Goal: Obtain resource: Download file/media

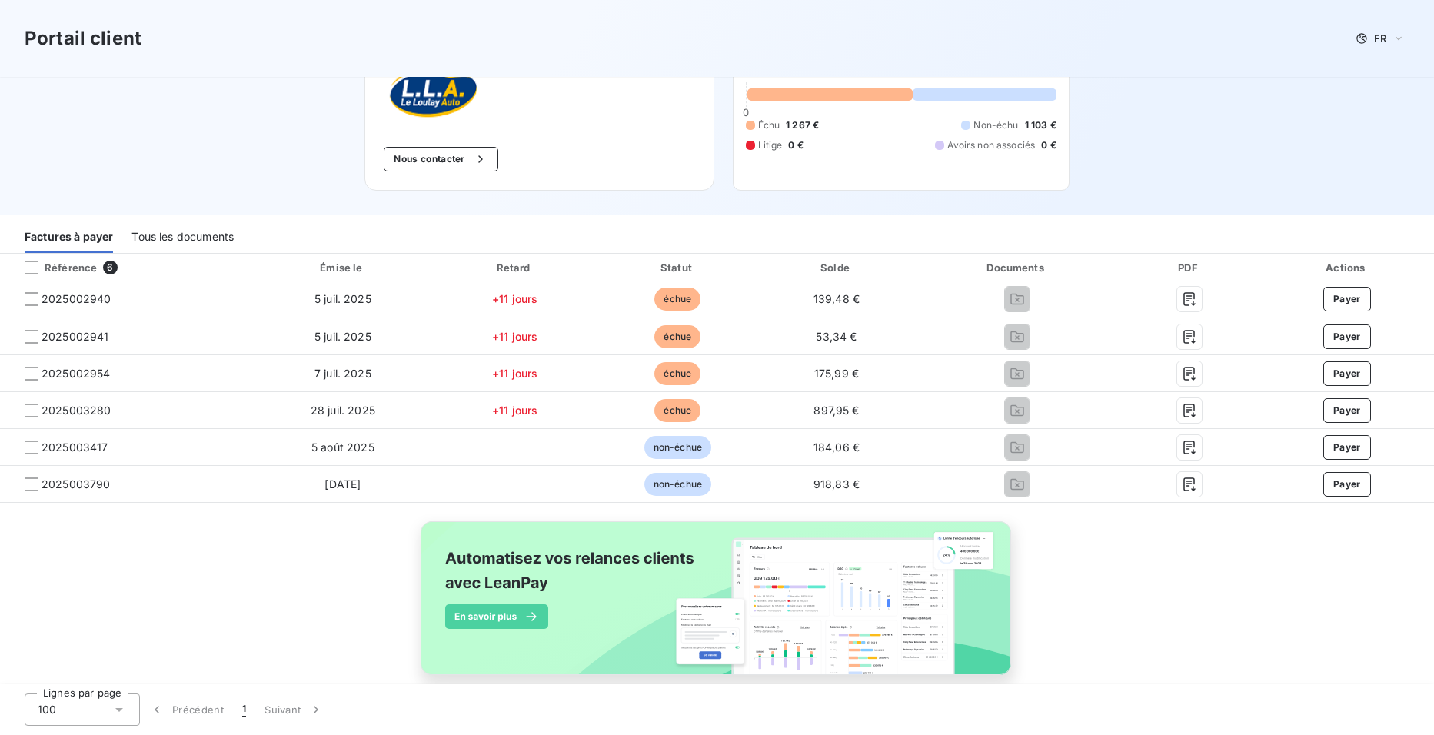
scroll to position [121, 0]
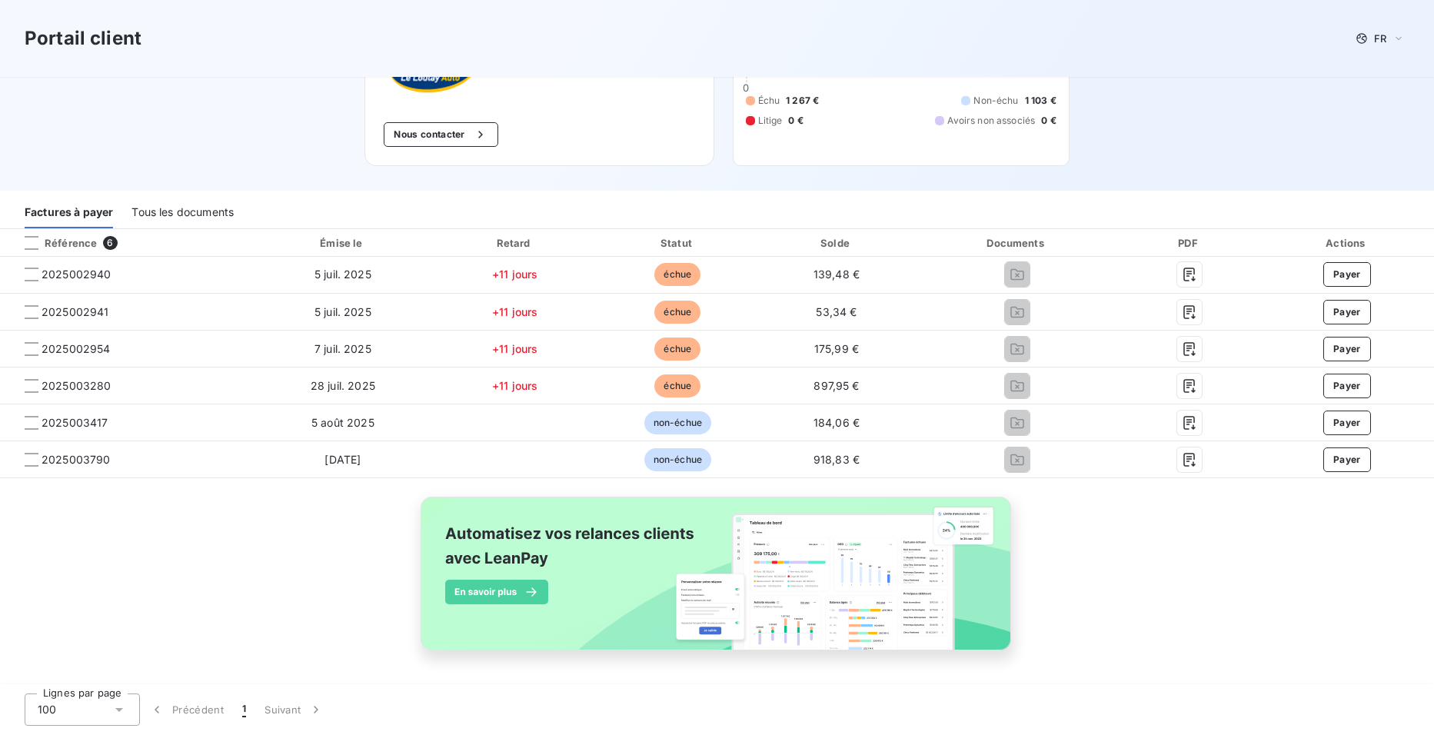
click at [184, 208] on div "Tous les documents" at bounding box center [182, 212] width 102 height 32
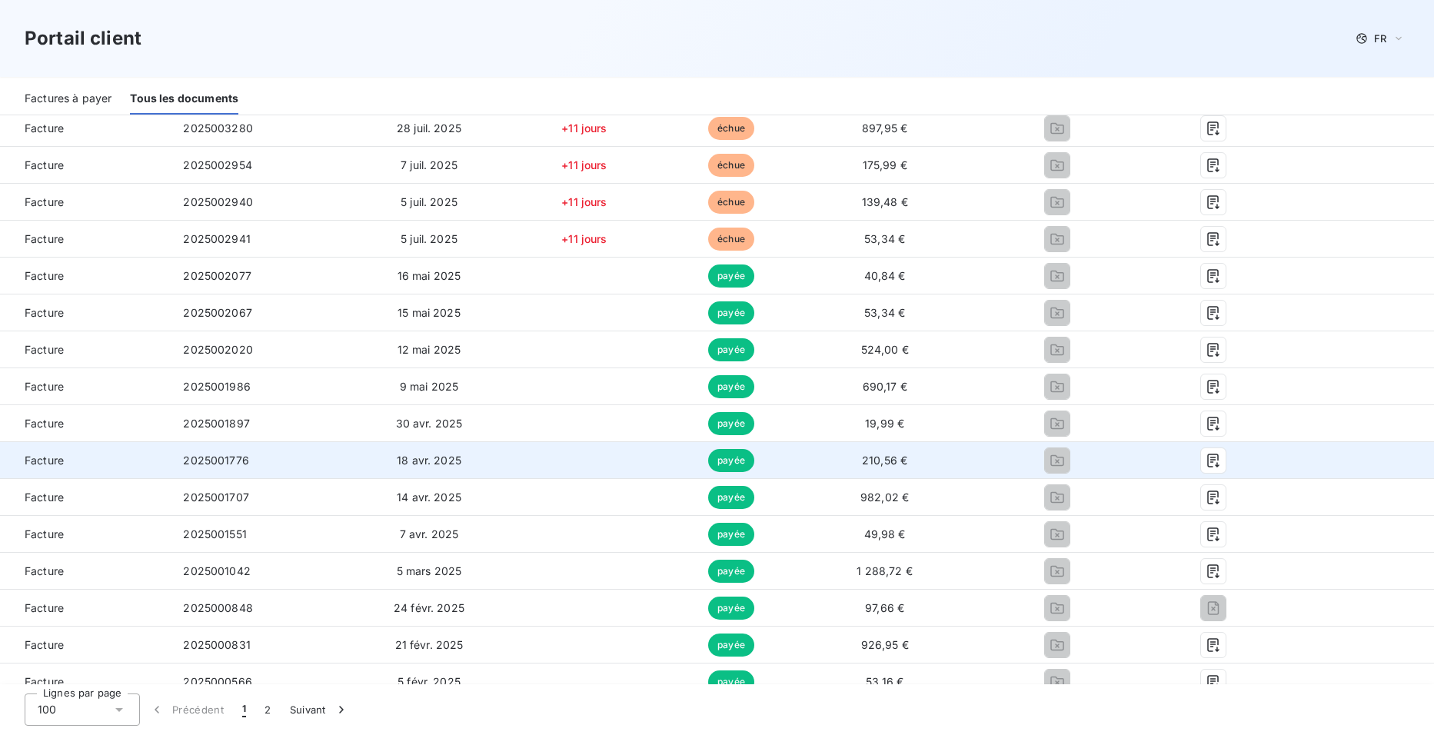
scroll to position [308, 0]
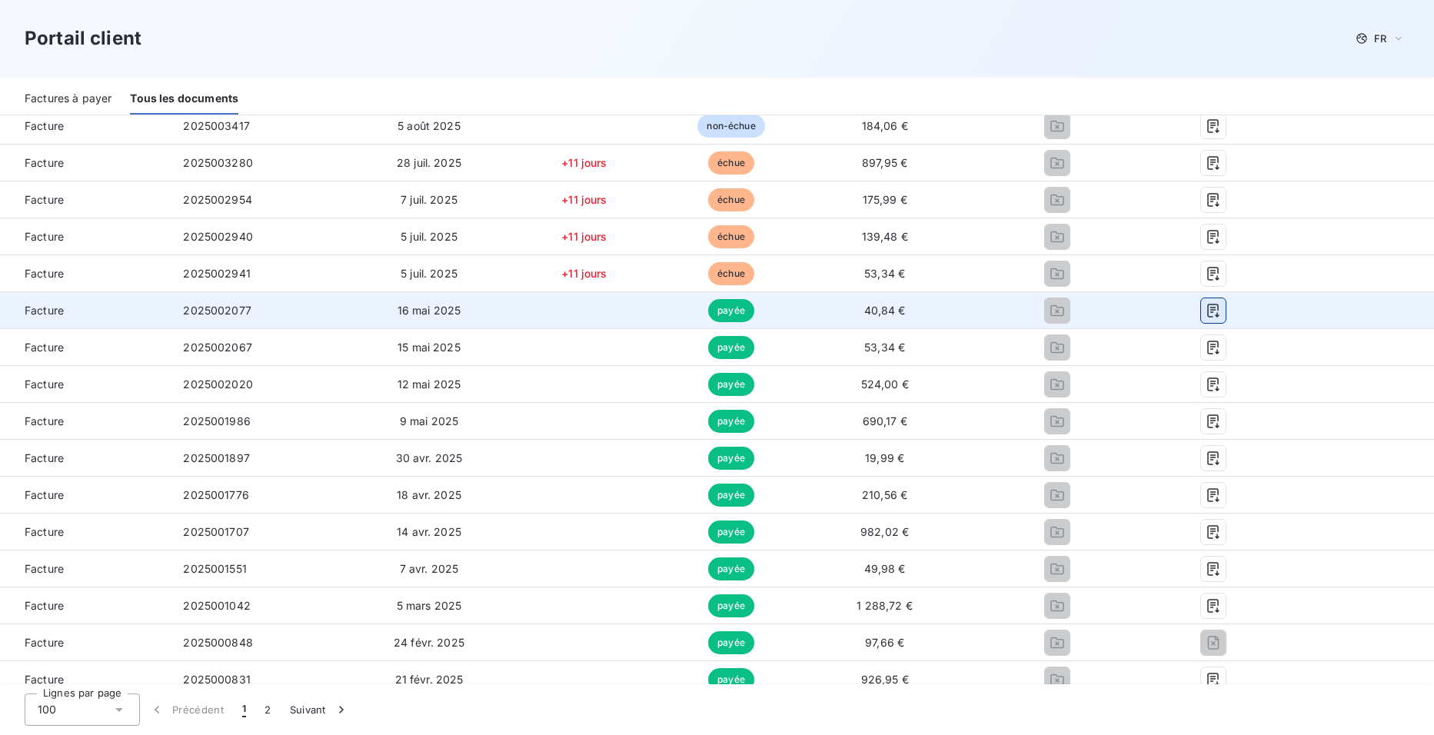
click at [1207, 312] on icon "button" at bounding box center [1213, 311] width 12 height 14
click at [879, 317] on td "40,84 €" at bounding box center [883, 310] width 161 height 37
